Goal: Navigation & Orientation: Find specific page/section

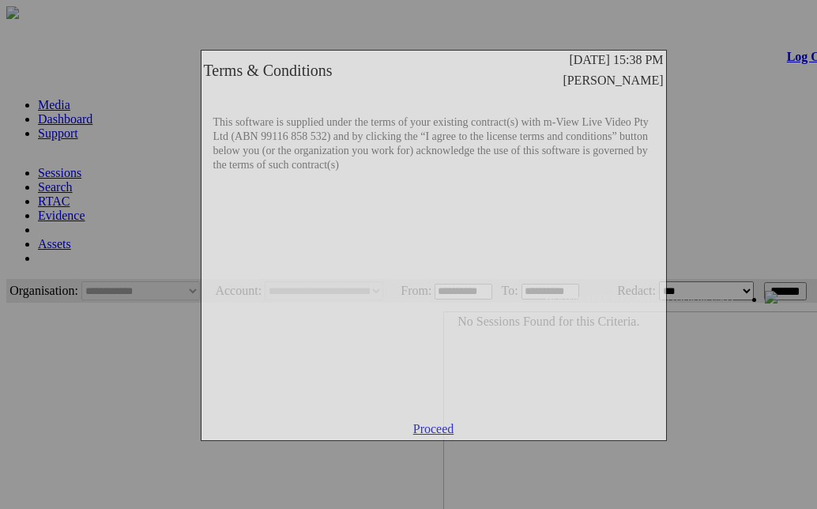
scroll to position [0, 25]
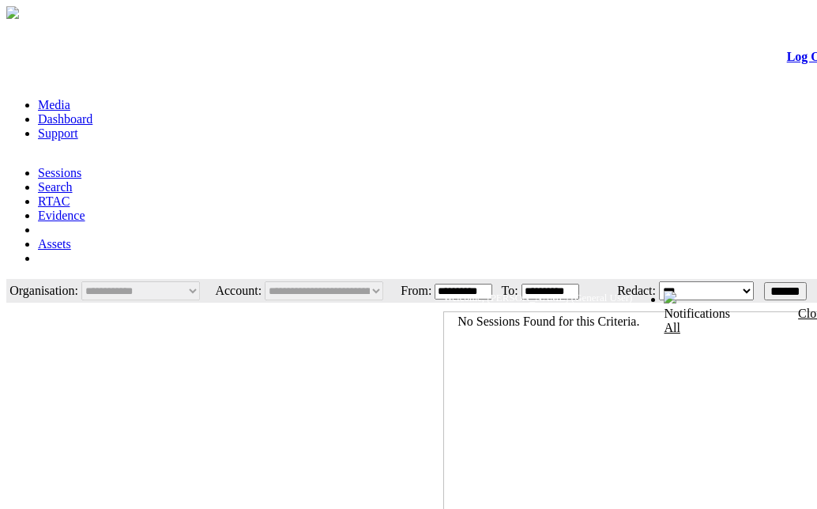
scroll to position [0, 25]
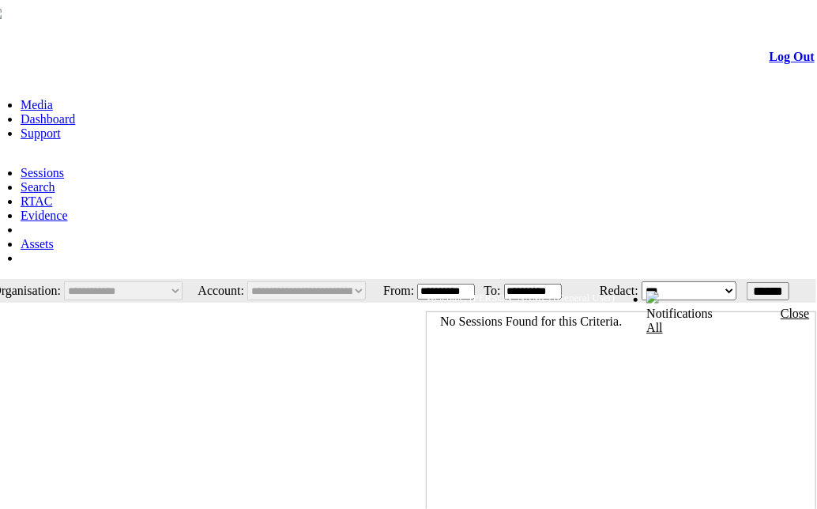
click at [75, 112] on link "Dashboard" at bounding box center [48, 118] width 55 height 13
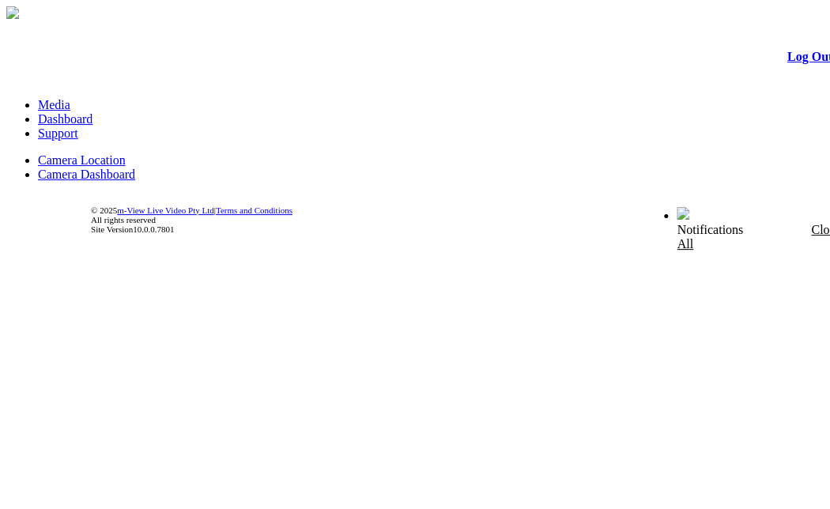
click at [135, 168] on link "Camera Dashboard" at bounding box center [86, 174] width 97 height 13
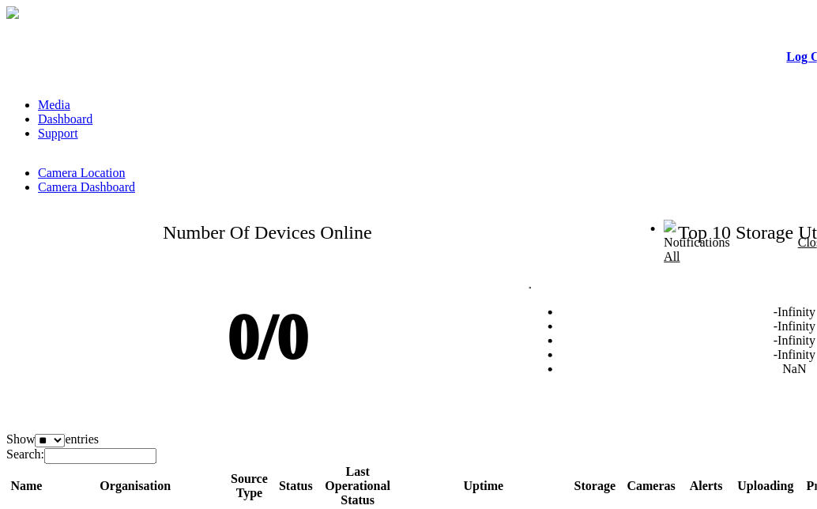
click at [64, 98] on link "Media" at bounding box center [54, 104] width 32 height 13
